Goal: Task Accomplishment & Management: Use online tool/utility

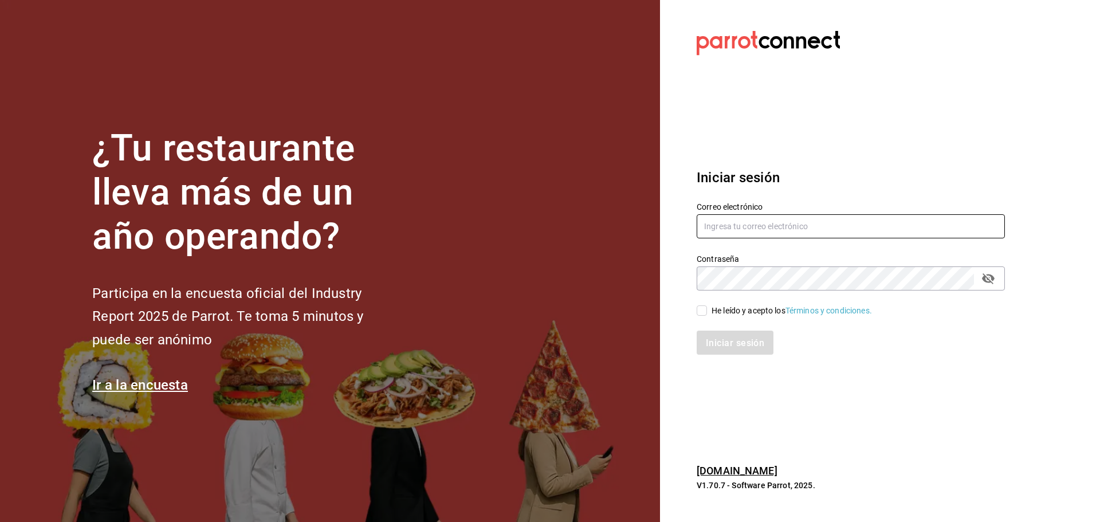
type input "contacto@nutricionavanzada.mx"
click at [695, 312] on div "He leído y acepto los Términos y condiciones." at bounding box center [844, 303] width 322 height 26
click at [699, 313] on input "He leído y acepto los Términos y condiciones." at bounding box center [701, 310] width 10 height 10
checkbox input "true"
click at [719, 335] on button "Iniciar sesión" at bounding box center [735, 342] width 78 height 24
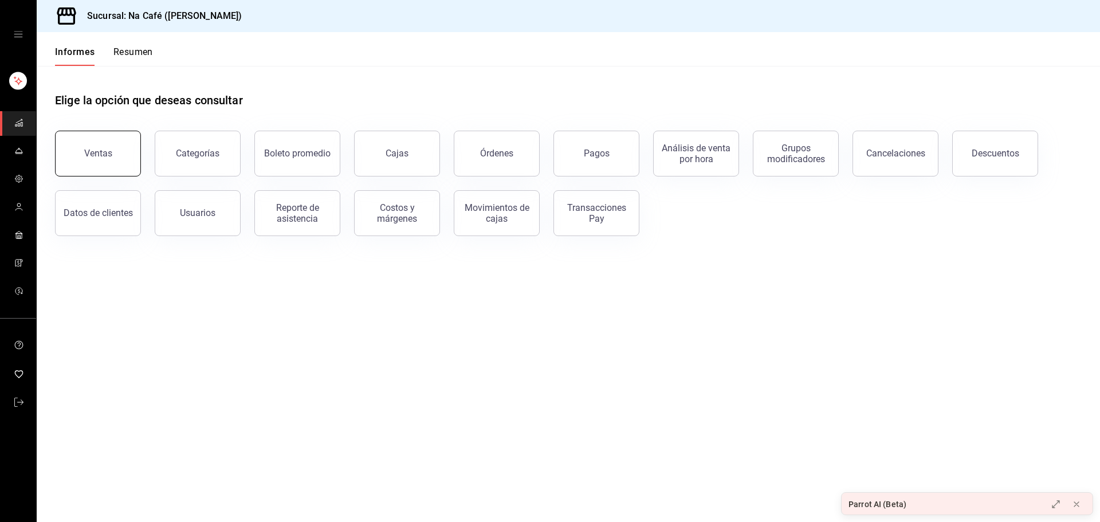
click at [99, 143] on button "Ventas" at bounding box center [98, 154] width 86 height 46
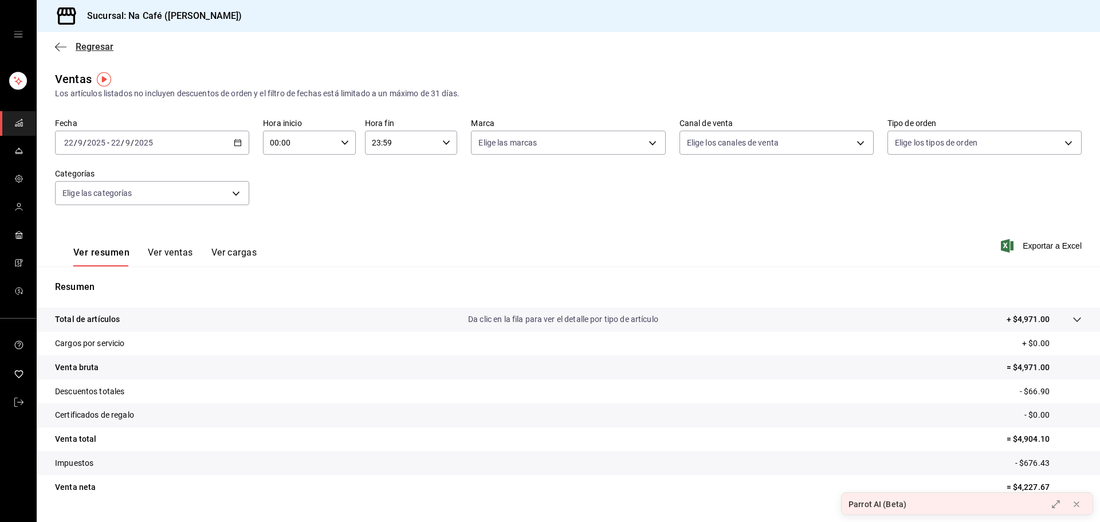
click at [56, 42] on div "Regresar" at bounding box center [568, 46] width 1063 height 29
click at [32, 124] on link "carpetas de buzón" at bounding box center [18, 123] width 36 height 25
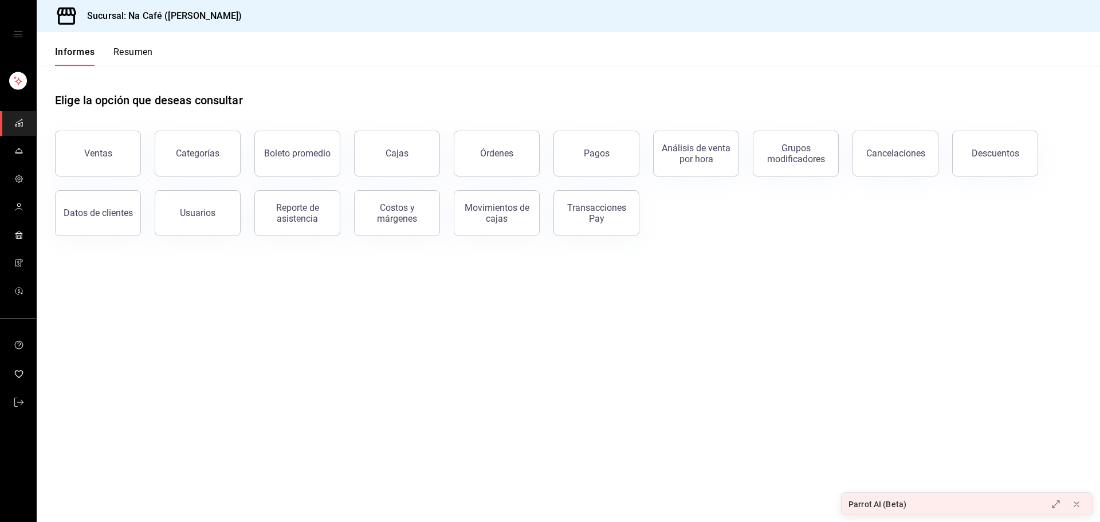
click at [16, 122] on icon "carpetas de buzón" at bounding box center [18, 121] width 6 height 3
click at [119, 36] on div "Informes Resumen" at bounding box center [95, 49] width 116 height 34
click at [129, 52] on font "Resumen" at bounding box center [133, 51] width 40 height 11
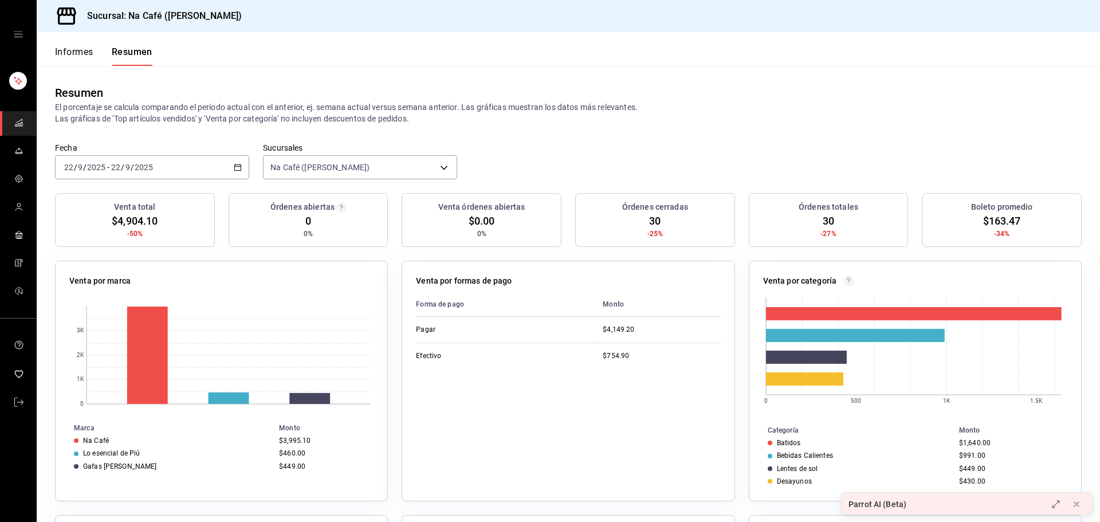
click at [21, 36] on icon "cajón abierto" at bounding box center [18, 34] width 9 height 9
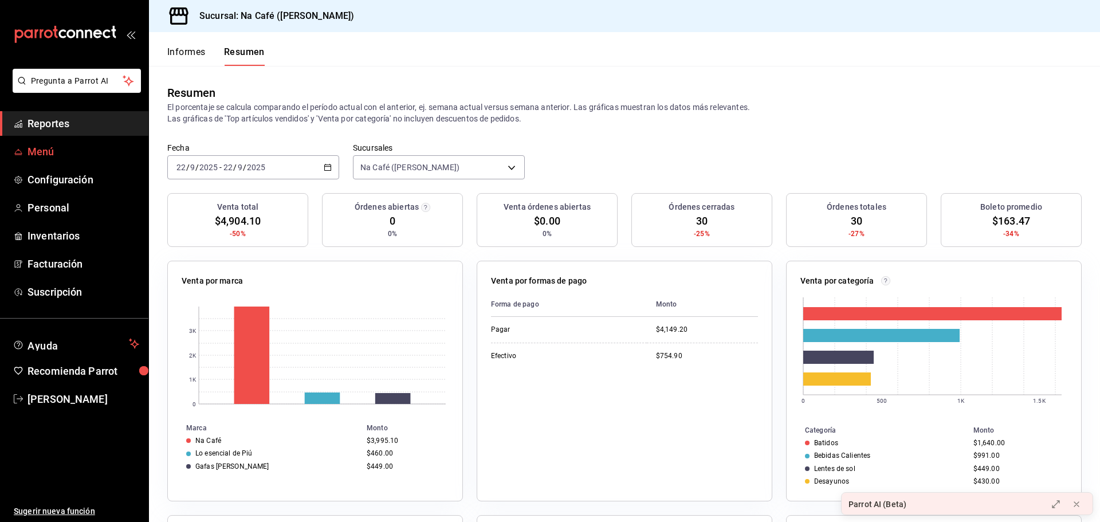
click at [41, 155] on span "Menú" at bounding box center [83, 151] width 112 height 15
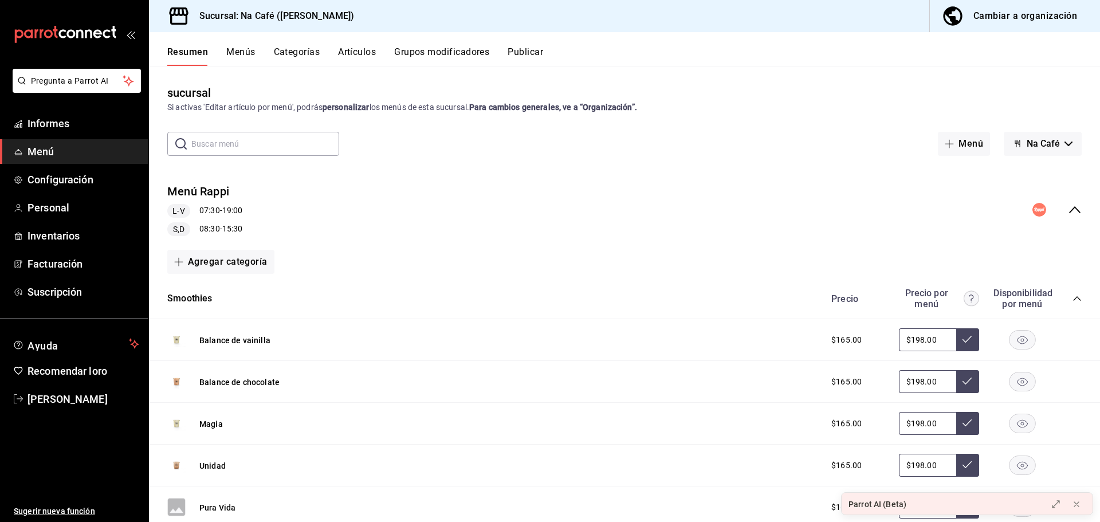
click at [230, 145] on input "text" at bounding box center [265, 143] width 148 height 23
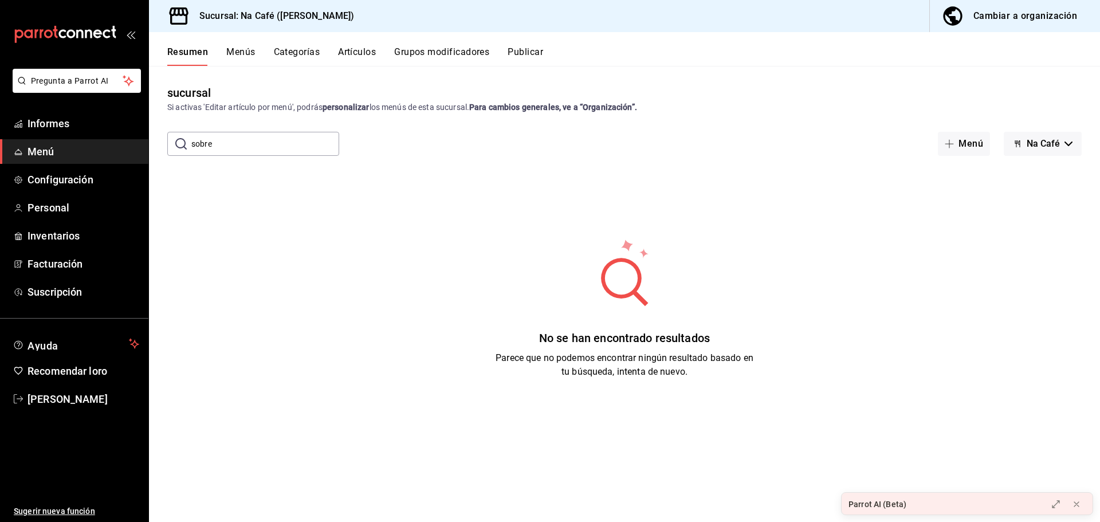
type input "sobres individuales"
click at [1006, 15] on font "Cambiar a organización" at bounding box center [1025, 15] width 104 height 11
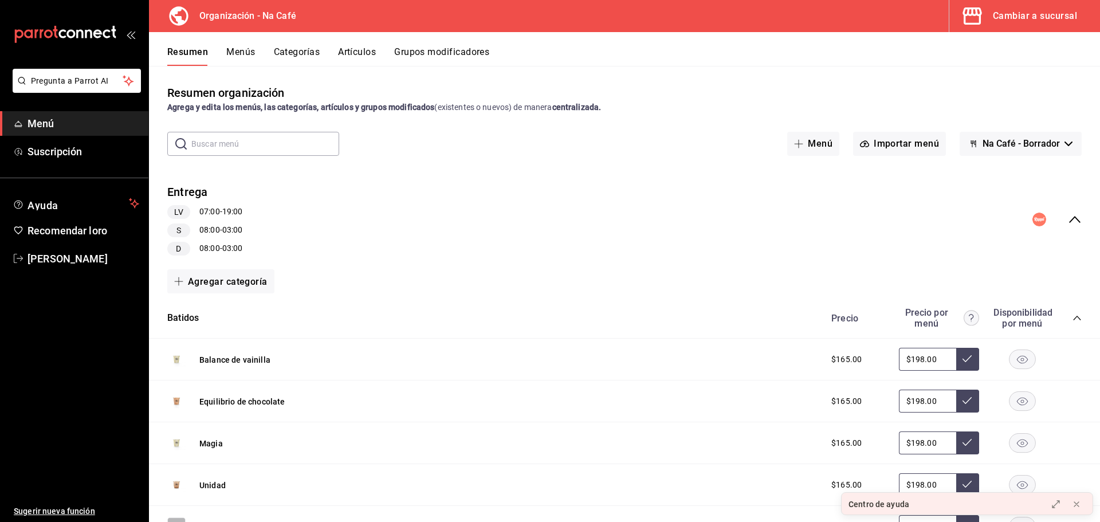
click at [355, 53] on font "Artículos" at bounding box center [357, 51] width 38 height 11
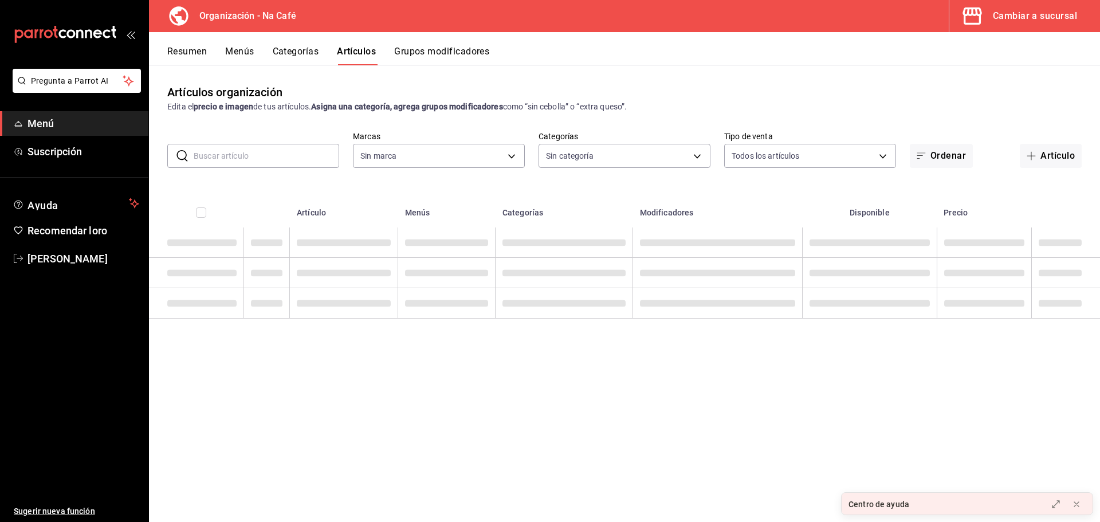
type input "0ae81b57-6fc5-4309-aed5-3ed702b3d5f6,2c1aadaf-e809-4e7a-b793-d27f9e7eb3f1,a6b0f…"
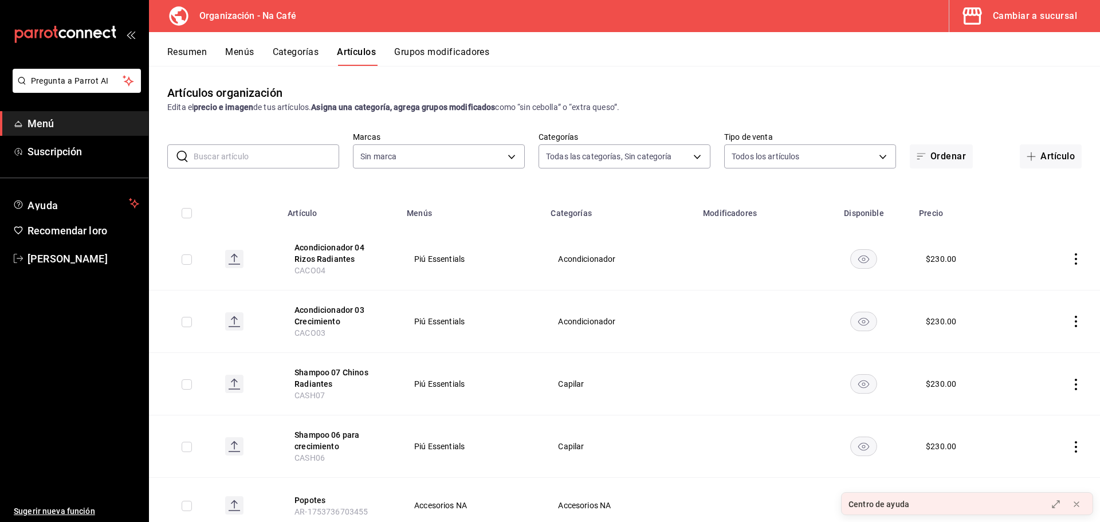
type input "da8c5a01-12cc-49e0-b2d4-a509d2ef6286,bf11d71e-84fe-47f2-947e-0729f7d4dd96,13cdc…"
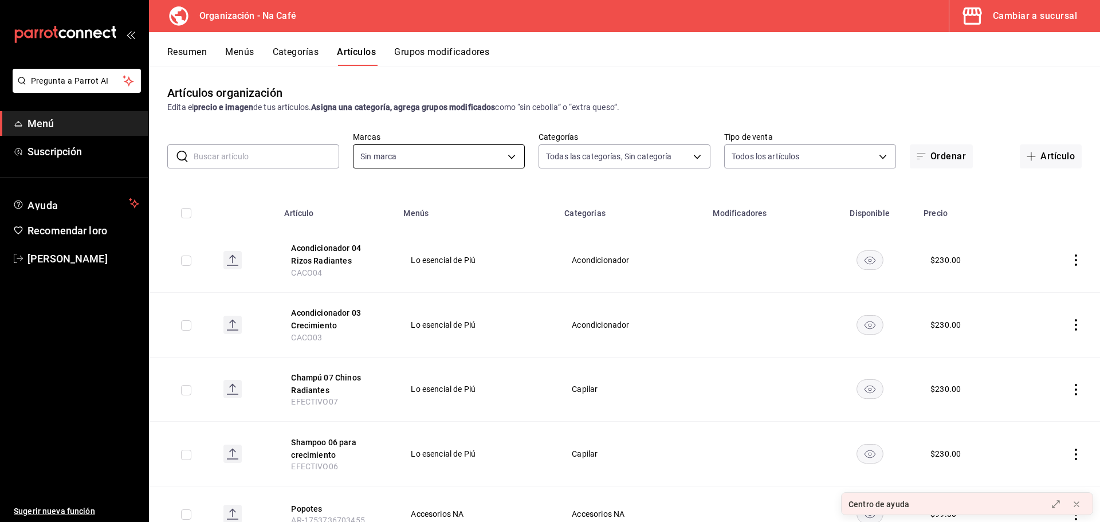
click at [423, 162] on body "Pregunta a Parrot AI Menú Suscripción Ayuda Recomendar loro [PERSON_NAME] Suger…" at bounding box center [550, 261] width 1100 height 522
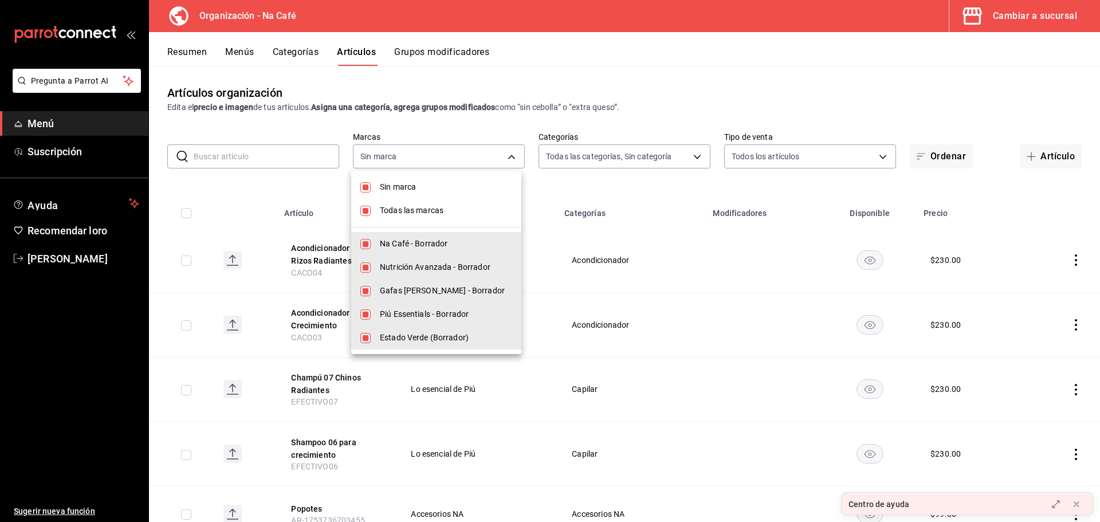
click at [395, 266] on font "Nutrición Avanzada - Borrador" at bounding box center [435, 266] width 111 height 9
type input "0ae81b57-6fc5-4309-aed5-3ed702b3d5f6,a6b0fb66-87df-4d2c-9adb-7cb59d6e22c6,2d0ab…"
checkbox input "false"
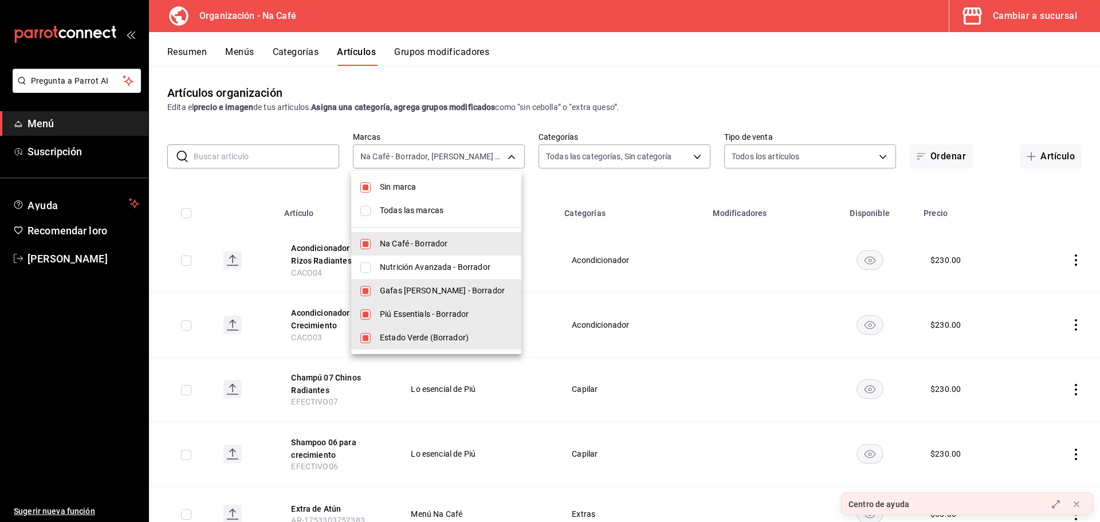
click at [370, 186] on input "checkbox" at bounding box center [365, 187] width 10 height 10
checkbox input "false"
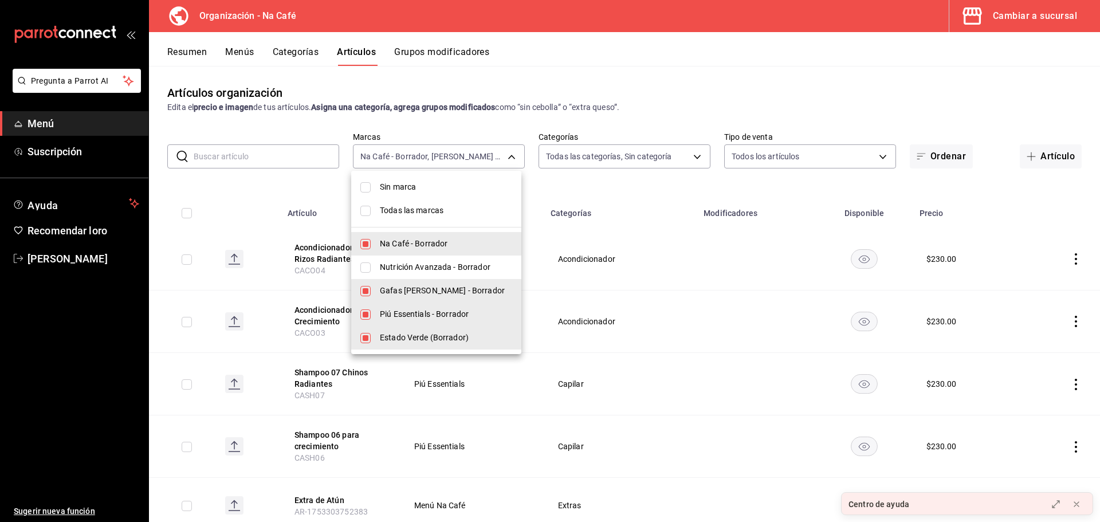
click at [359, 290] on li "Gafas [PERSON_NAME] - Borrador" at bounding box center [436, 290] width 170 height 23
type input "0ae81b57-6fc5-4309-aed5-3ed702b3d5f6,2d0abdb1-943e-4584-9bf9-fbf2098bce11,9fc15…"
checkbox input "false"
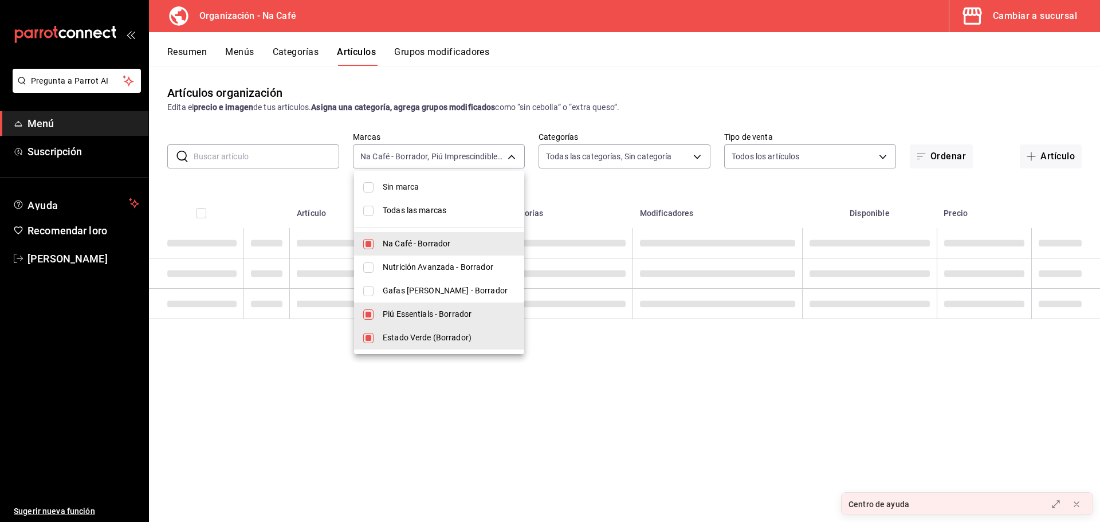
click at [365, 314] on input "checkbox" at bounding box center [368, 314] width 10 height 10
checkbox input "false"
click at [365, 332] on li "Estado Verde (Borrador)" at bounding box center [439, 337] width 170 height 23
type input "0ae81b57-6fc5-4309-aed5-3ed702b3d5f6"
checkbox input "false"
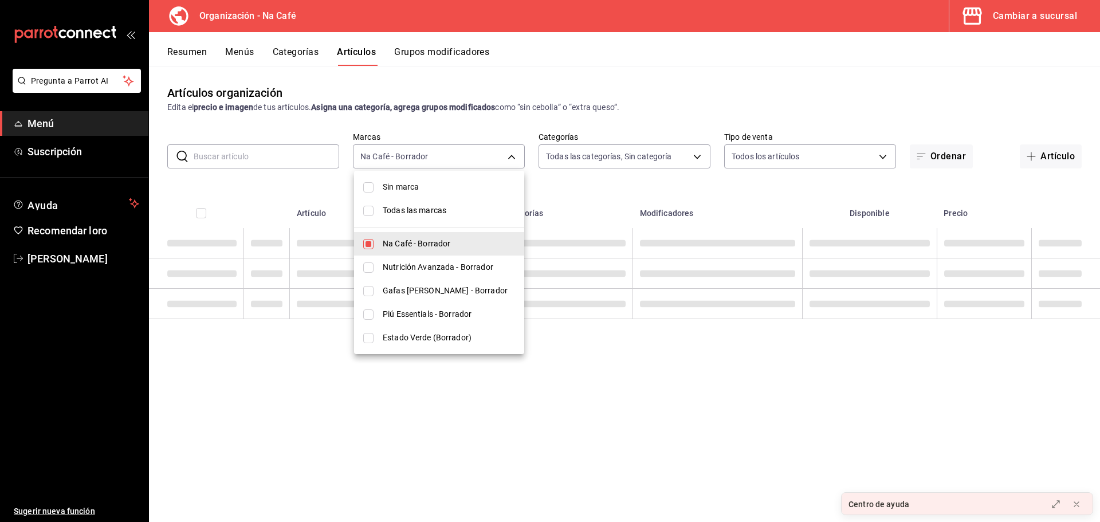
click at [369, 244] on input "checkbox" at bounding box center [368, 244] width 10 height 10
checkbox input "false"
click at [368, 271] on input "checkbox" at bounding box center [368, 267] width 10 height 10
checkbox input "true"
type input "2c1aadaf-e809-4e7a-b793-d27f9e7eb3f1"
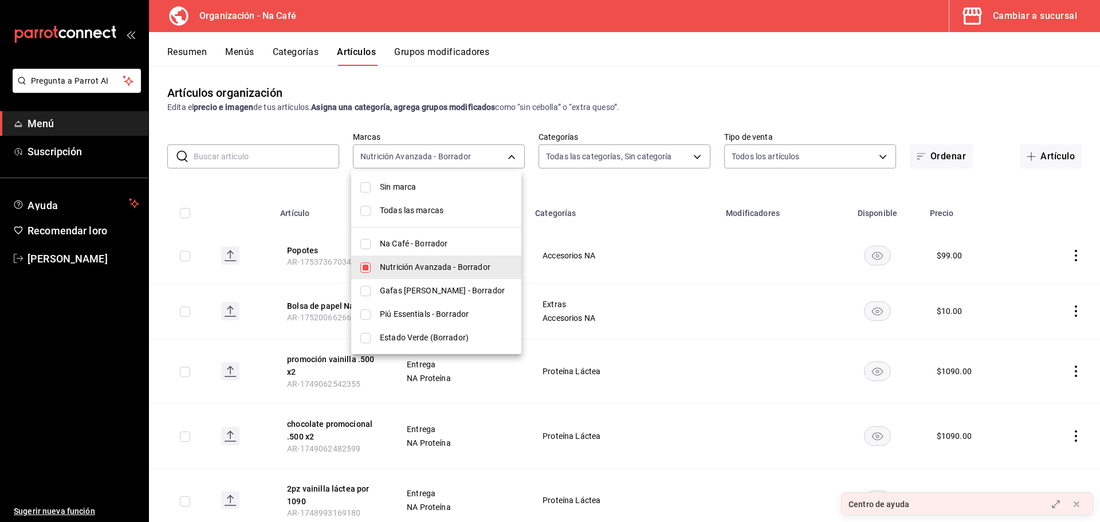
click at [668, 194] on div at bounding box center [550, 261] width 1100 height 522
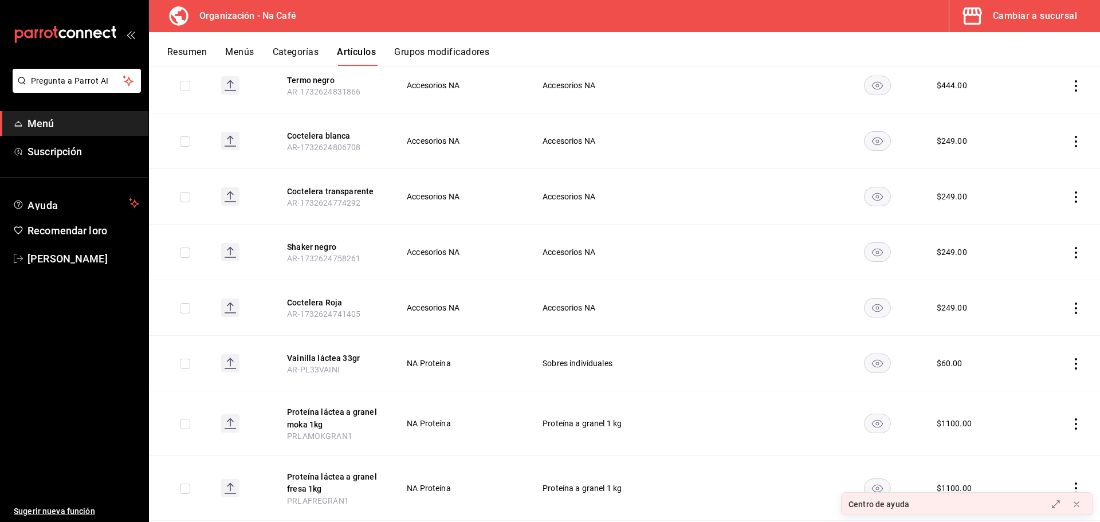
scroll to position [1920, 0]
